Goal: Task Accomplishment & Management: Use online tool/utility

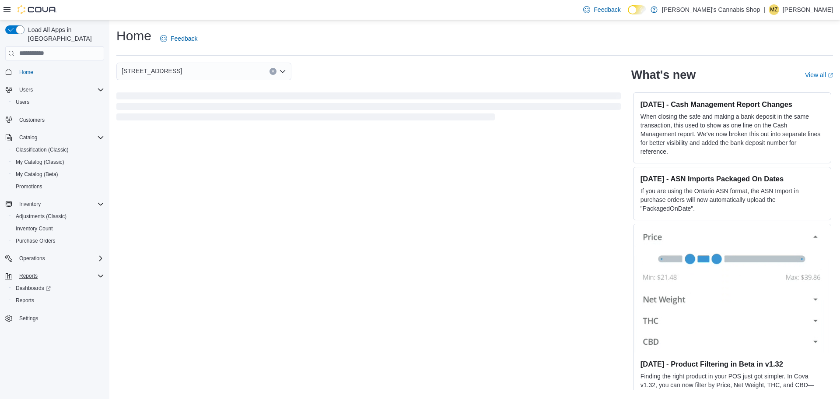
click at [98, 274] on icon "Complex example" at bounding box center [100, 275] width 5 height 3
click at [36, 272] on span "Reports" at bounding box center [28, 275] width 18 height 7
click at [24, 297] on span "Reports" at bounding box center [25, 300] width 18 height 7
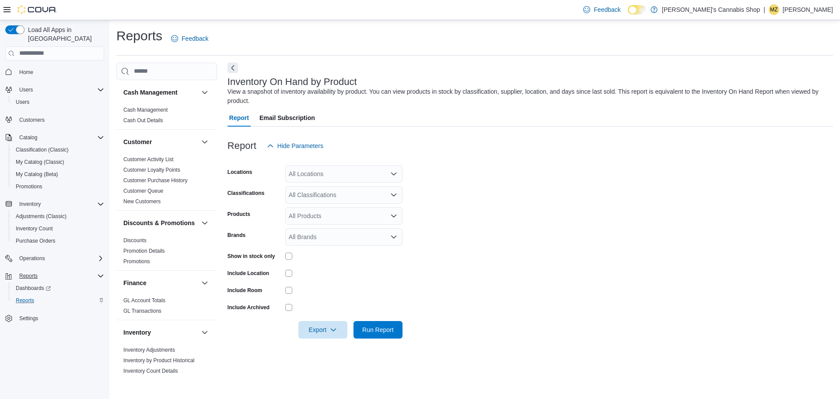
click at [392, 172] on icon "Open list of options" at bounding box center [393, 173] width 5 height 3
click at [361, 196] on button "[STREET_ADDRESS]" at bounding box center [343, 201] width 117 height 13
click at [456, 196] on form "Locations [STREET_ADDRESS] Combo box. Selected. [STREET_ADDRESS] Press Backspac…" at bounding box center [531, 246] width 606 height 184
click at [394, 196] on icon "Open list of options" at bounding box center [393, 194] width 5 height 3
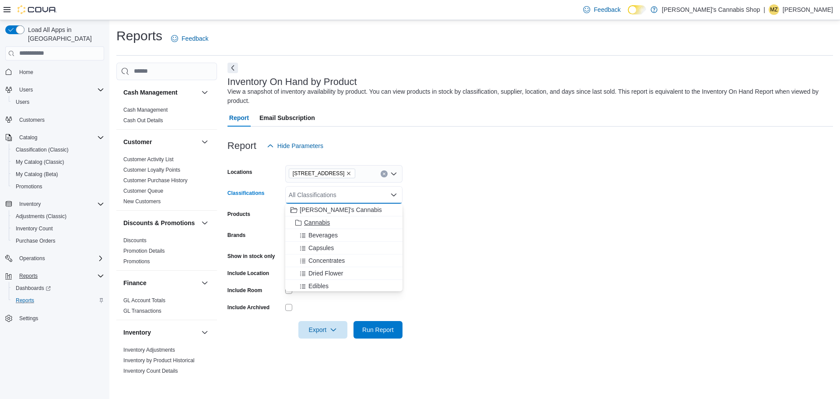
click at [330, 221] on div "Cannabis" at bounding box center [344, 222] width 107 height 9
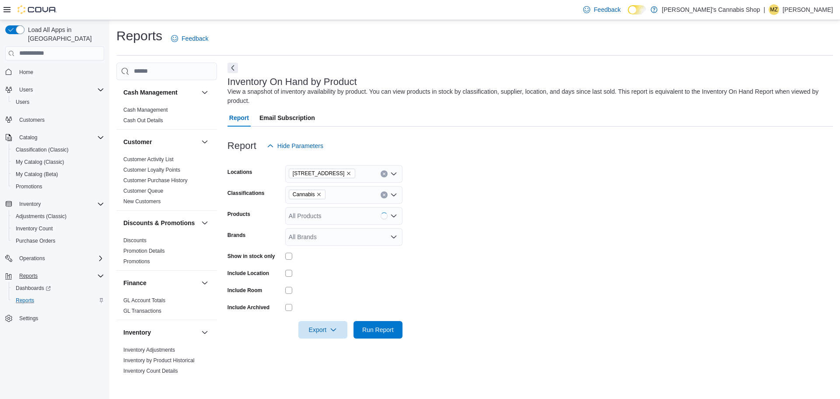
click at [460, 230] on form "Locations [STREET_ADDRESS] Classifications Cannabis Products All Products Brand…" at bounding box center [531, 246] width 606 height 184
click at [392, 216] on icon "Open list of options" at bounding box center [393, 215] width 5 height 3
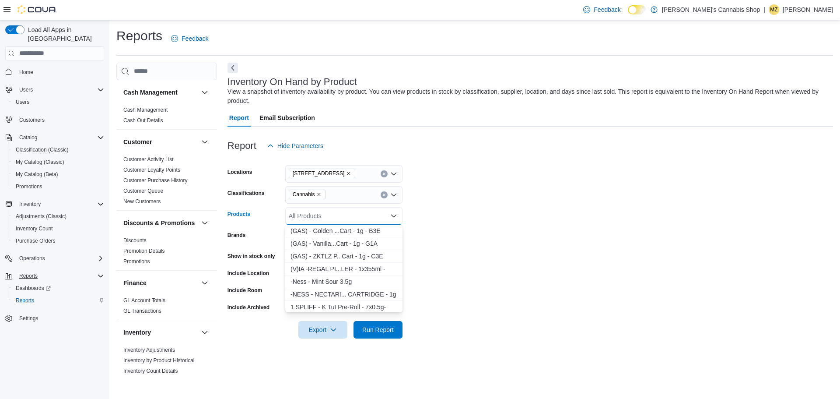
click at [392, 216] on icon "Close list of options" at bounding box center [393, 215] width 5 height 3
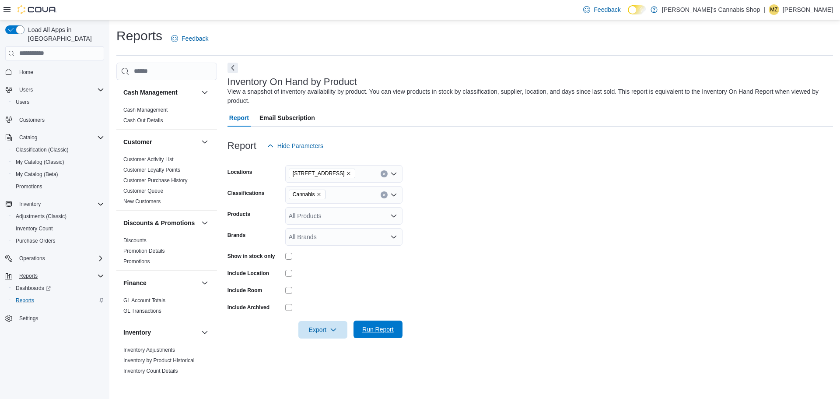
click at [379, 328] on span "Run Report" at bounding box center [378, 329] width 32 height 9
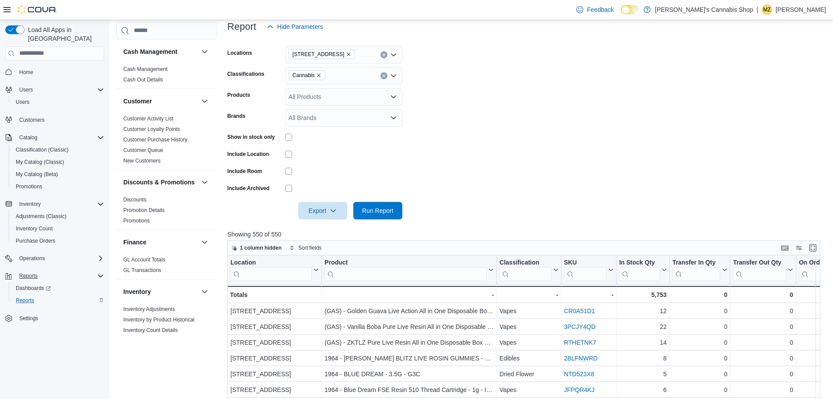
scroll to position [131, 0]
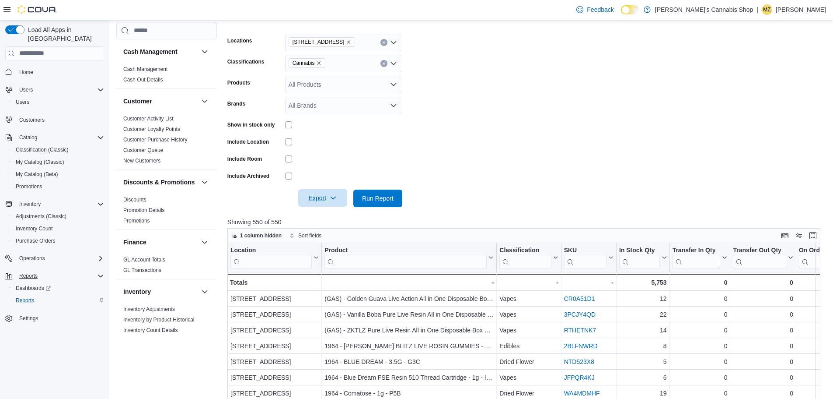
click at [333, 197] on icon "button" at bounding box center [333, 197] width 7 height 7
click at [335, 212] on span "Export to Excel" at bounding box center [324, 215] width 39 height 7
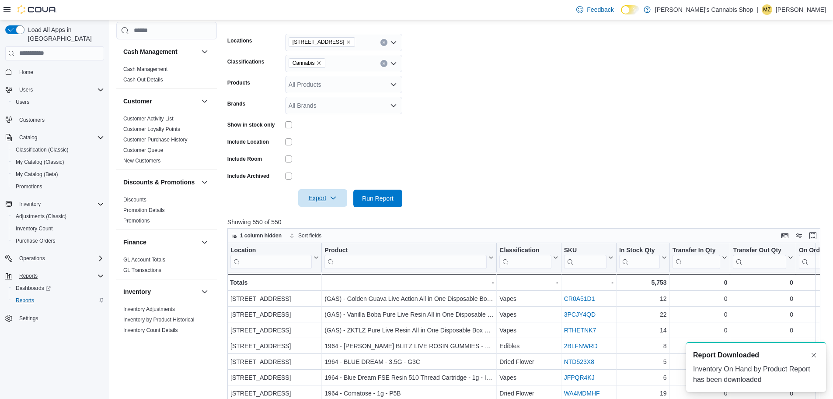
scroll to position [0, 0]
